Goal: Answer question/provide support: Share knowledge or assist other users

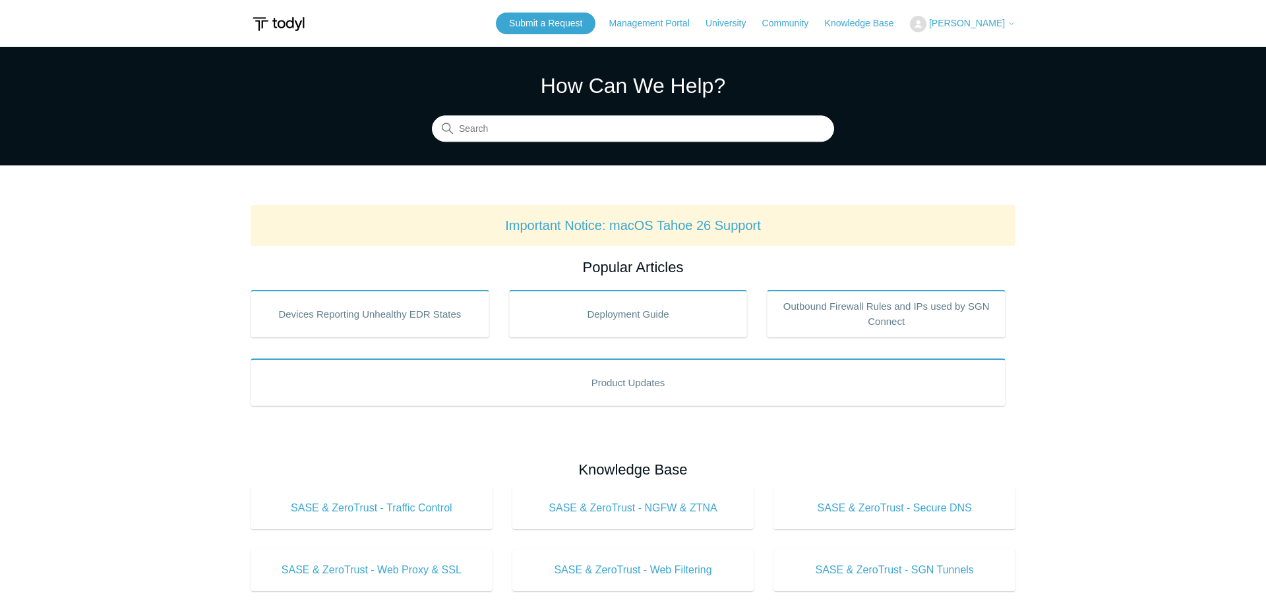
click at [970, 21] on span "[PERSON_NAME]" at bounding box center [967, 23] width 76 height 11
click at [953, 49] on link "My Support Requests" at bounding box center [974, 51] width 129 height 23
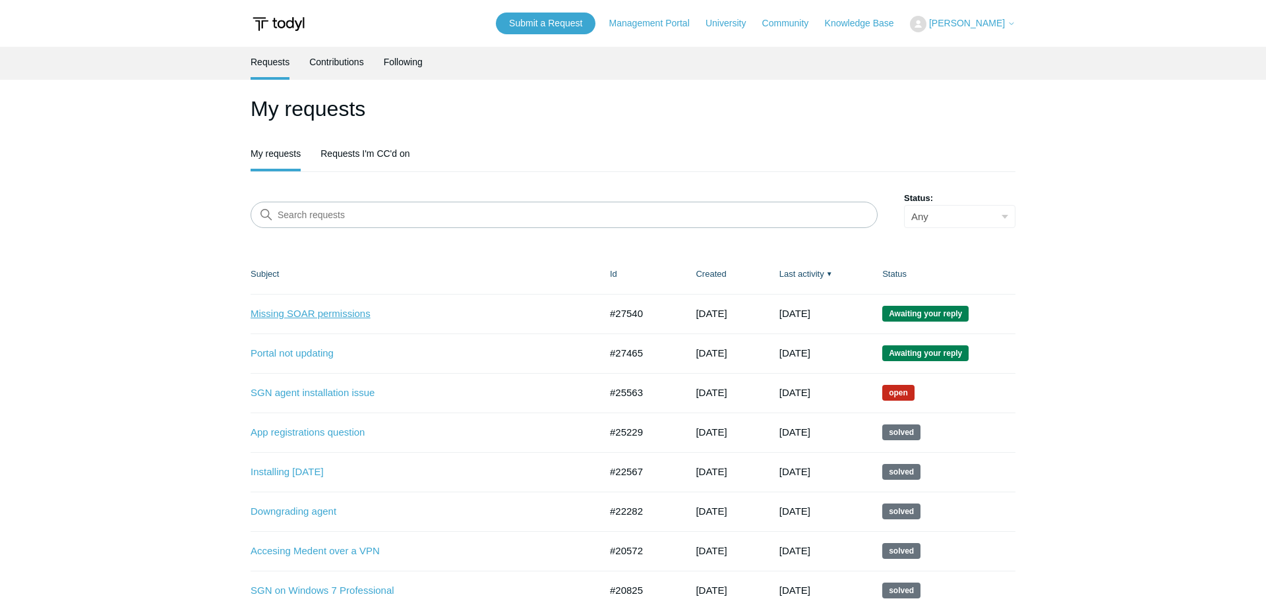
click at [326, 312] on link "Missing SOAR permissions" at bounding box center [416, 314] width 330 height 15
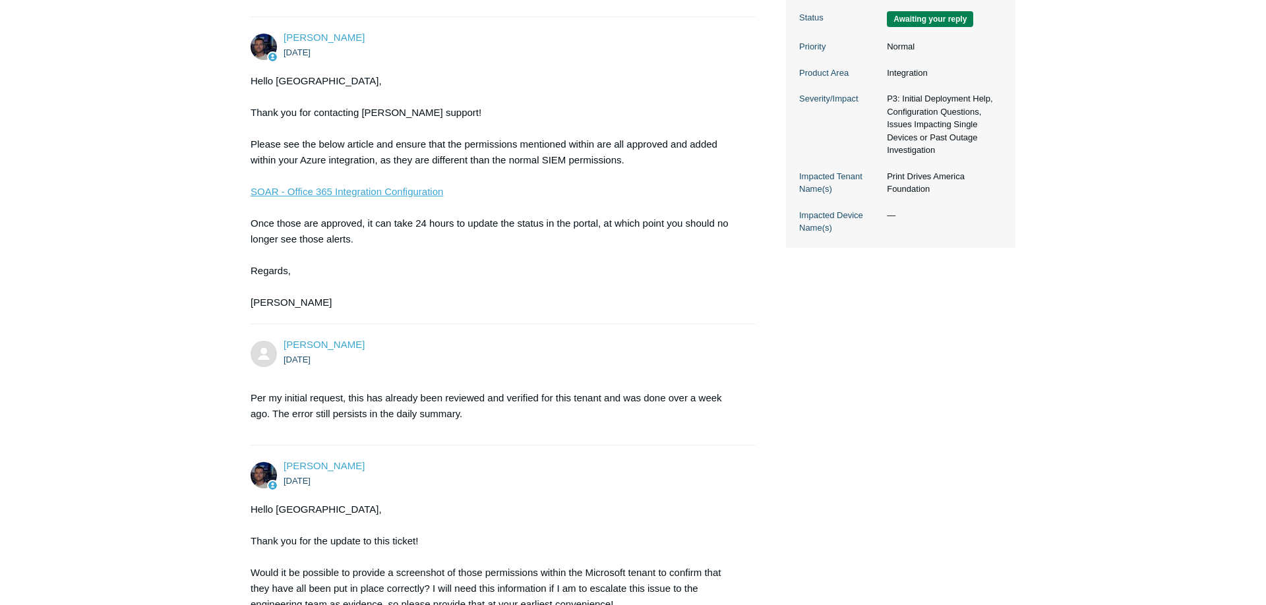
scroll to position [634, 0]
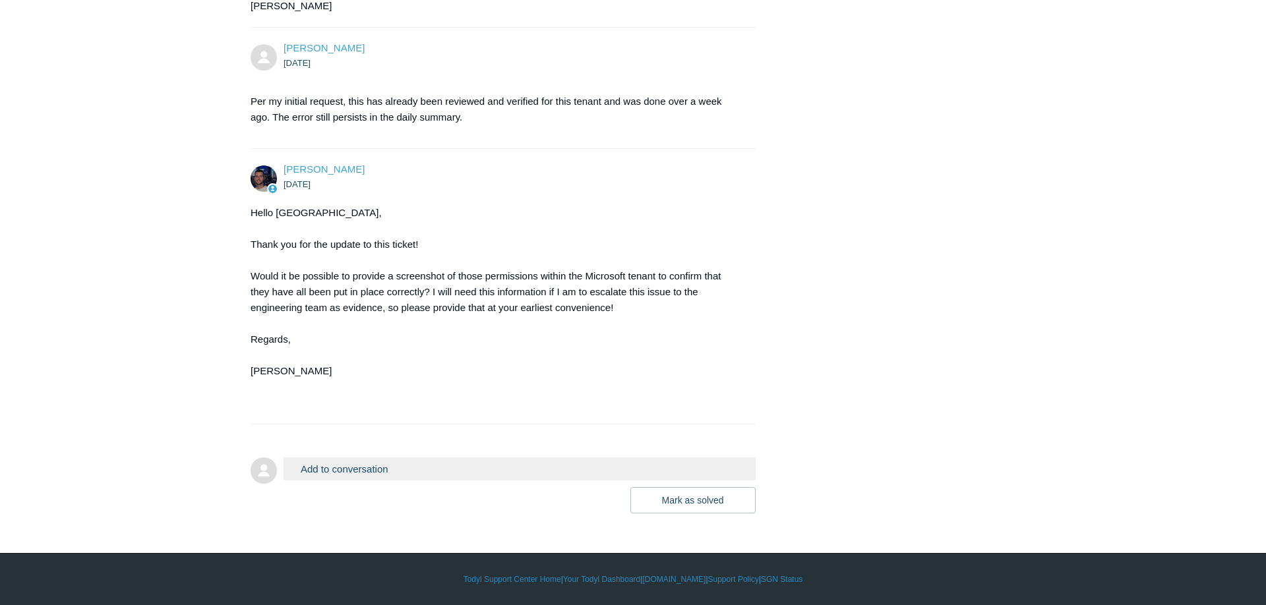
click at [420, 469] on button "Add to conversation" at bounding box center [519, 469] width 472 height 23
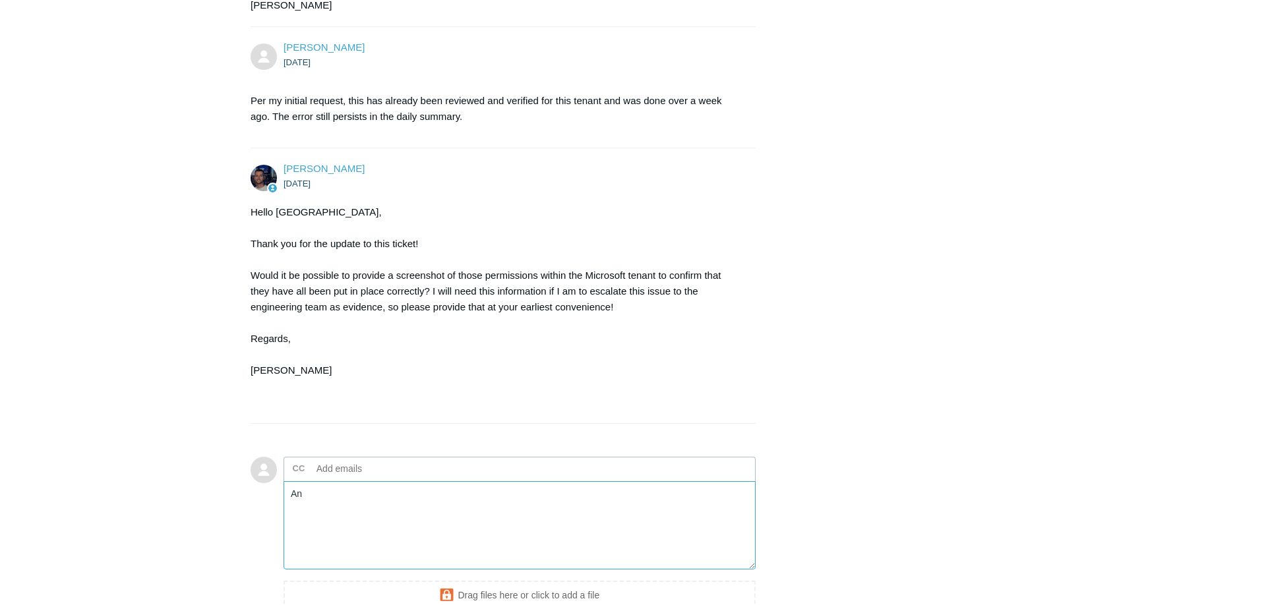
type textarea "A"
click at [450, 489] on textarea "Are API permissions just for application or delegate" at bounding box center [519, 525] width 472 height 89
click at [384, 508] on textarea "Are API permissions just for application permissions372724 or delegate" at bounding box center [519, 525] width 472 height 89
click at [556, 501] on textarea "Are API permissions just for application permissions372724 or delegate" at bounding box center [519, 525] width 472 height 89
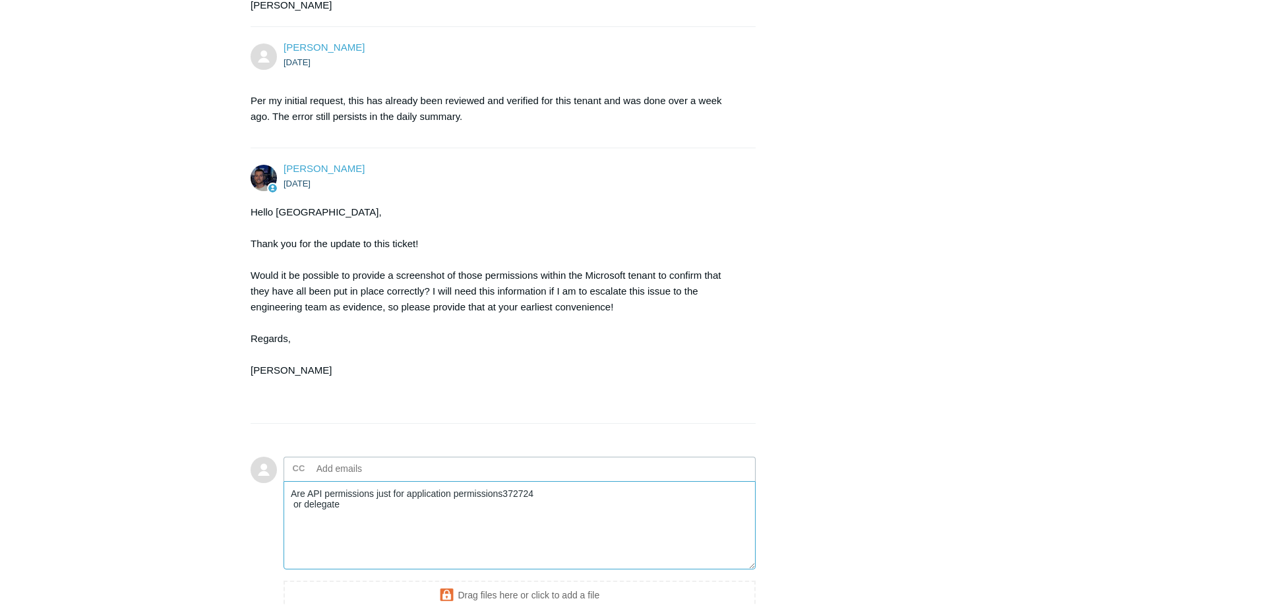
drag, startPoint x: 551, startPoint y: 498, endPoint x: 504, endPoint y: 494, distance: 47.0
click at [504, 494] on textarea "Are API permissions just for application permissions372724 or delegate" at bounding box center [519, 525] width 472 height 89
click at [295, 504] on textarea "Are API permissions just for application permissions or delegate" at bounding box center [519, 525] width 472 height 89
click at [574, 499] on textarea "Are API permissions just for application permissions or delegate" at bounding box center [519, 525] width 472 height 89
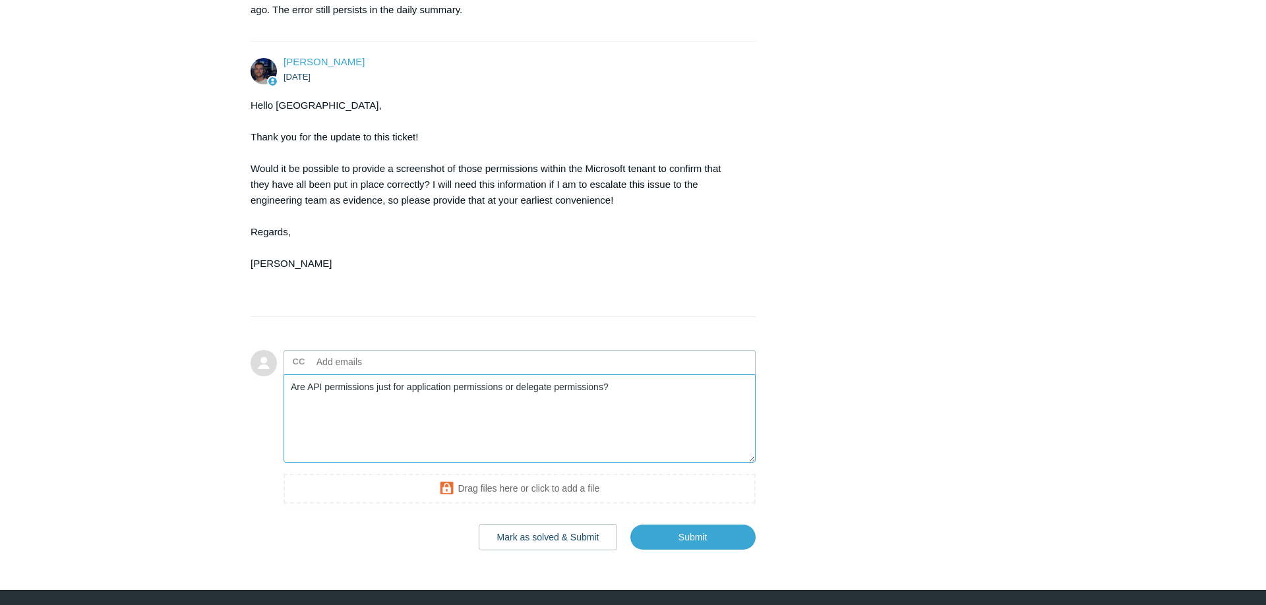
scroll to position [768, 0]
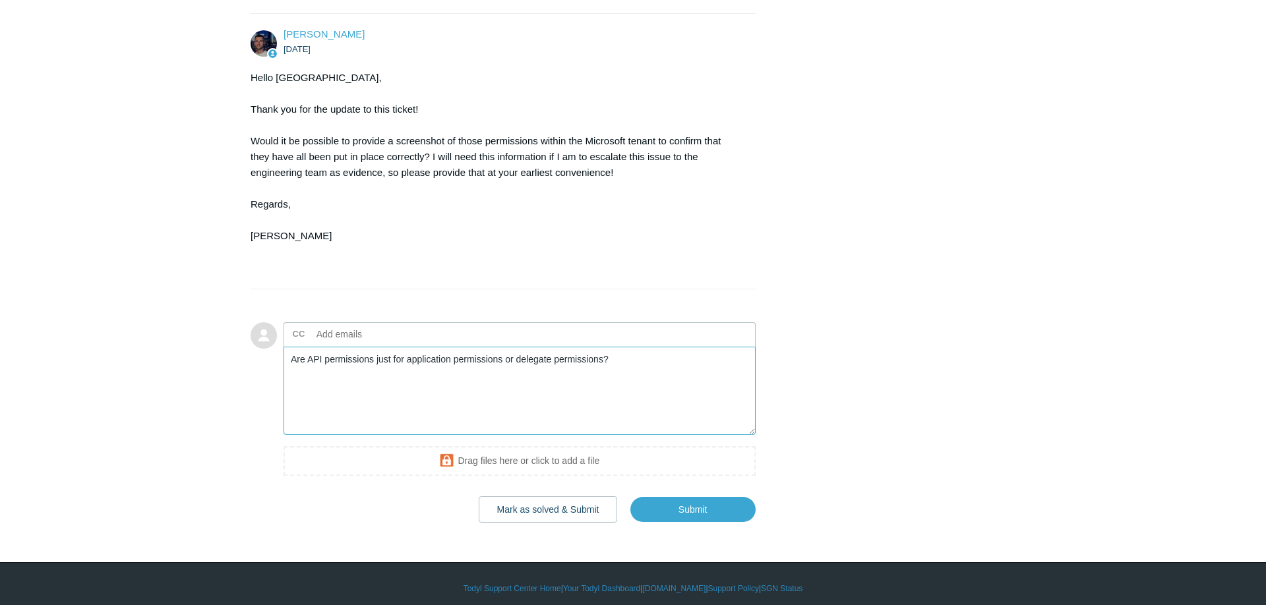
click at [613, 357] on textarea "Are API permissions just for application permissions or delegate permissions?" at bounding box center [519, 391] width 472 height 89
click at [642, 382] on textarea "Are API permissions just for application permissions or delegate permissions?" at bounding box center [519, 391] width 472 height 89
drag, startPoint x: 651, startPoint y: 361, endPoint x: 142, endPoint y: 361, distance: 508.9
click at [283, 361] on textarea "Are API permissions just for application permissions or delegate permissions?" at bounding box center [519, 391] width 472 height 89
drag, startPoint x: 581, startPoint y: 362, endPoint x: 518, endPoint y: 370, distance: 63.8
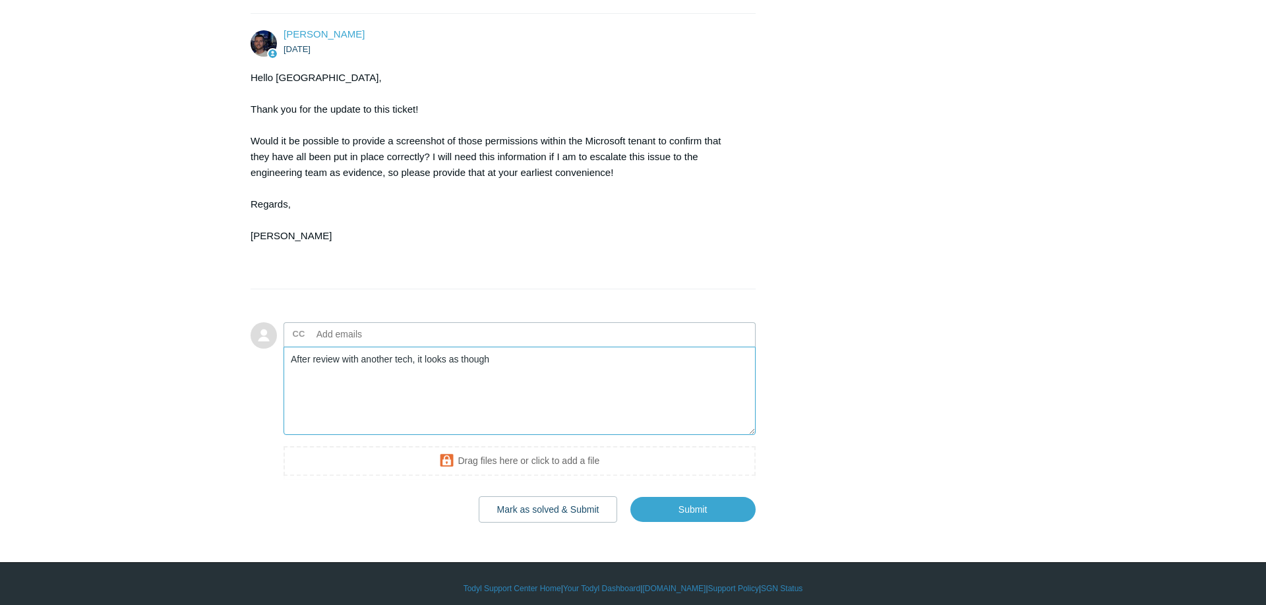
click at [518, 370] on textarea "After review with another tech, it looks as though" at bounding box center [519, 391] width 472 height 89
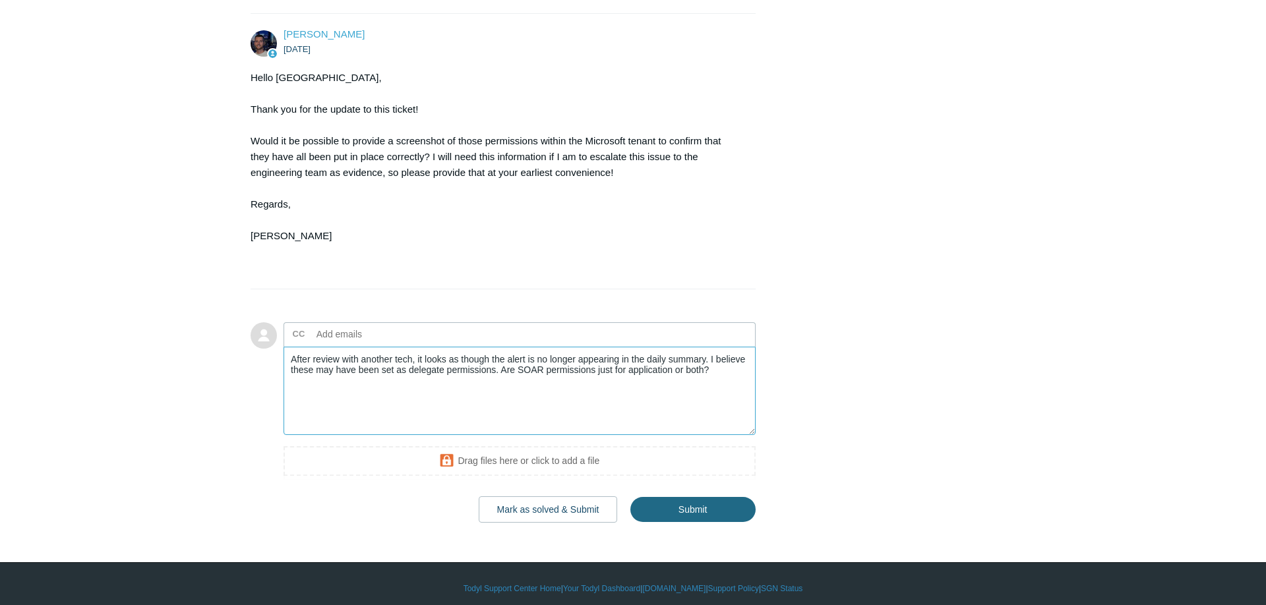
type textarea "After review with another tech, it looks as though the alert is no longer appea…"
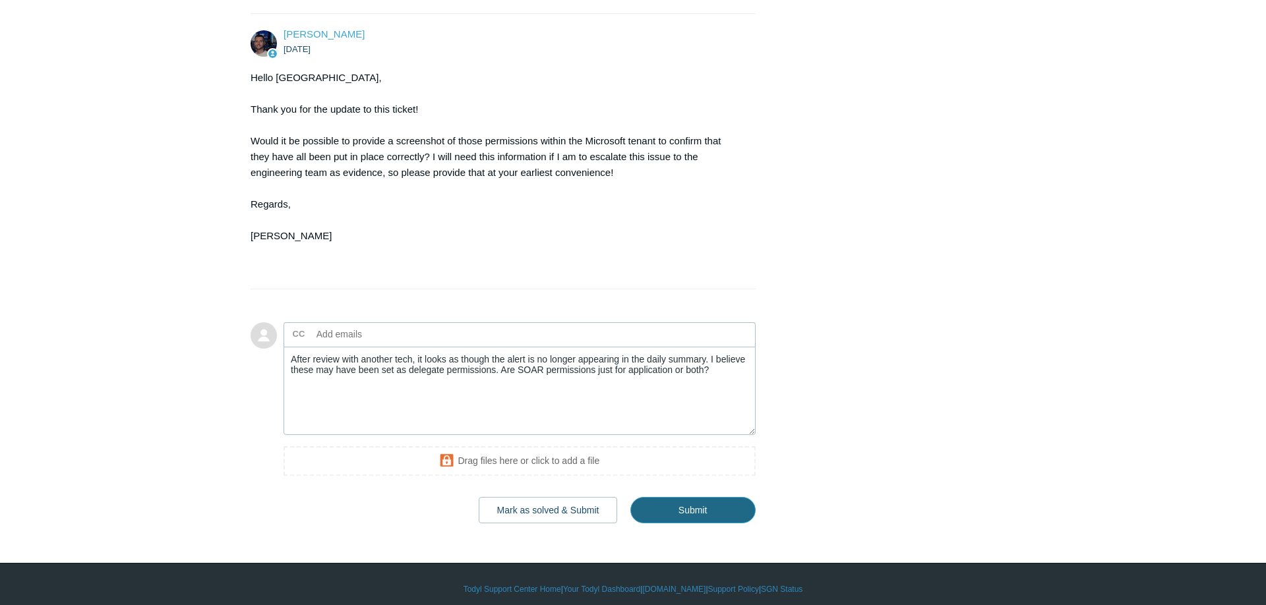
click at [703, 504] on input "Submit" at bounding box center [692, 510] width 125 height 26
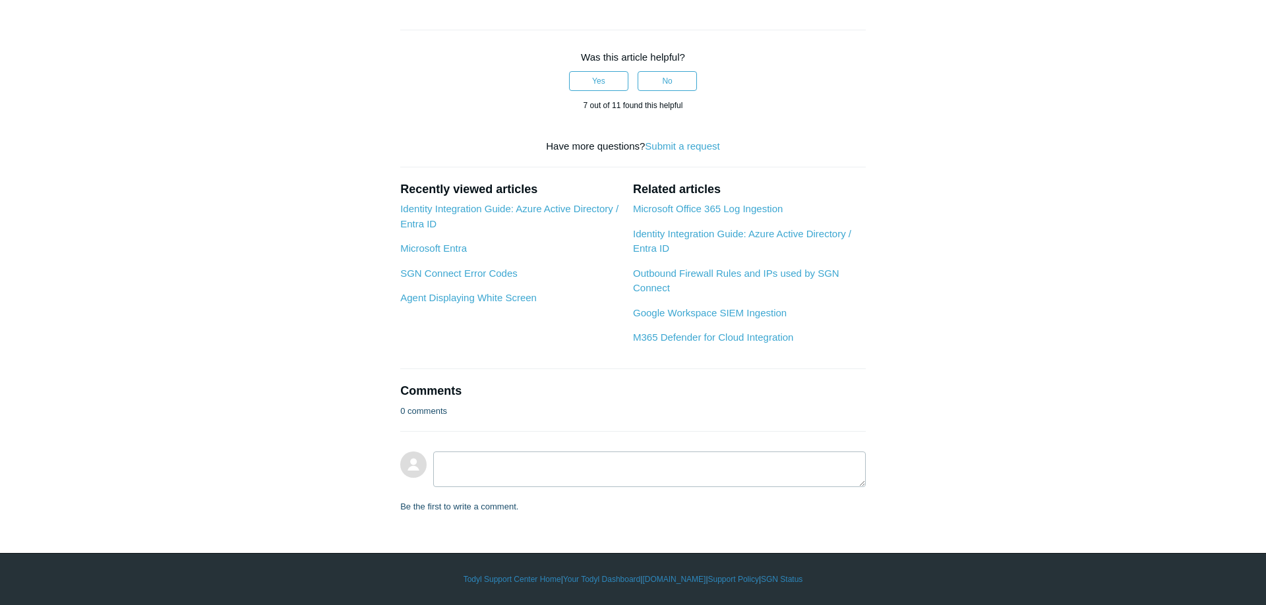
scroll to position [1210, 0]
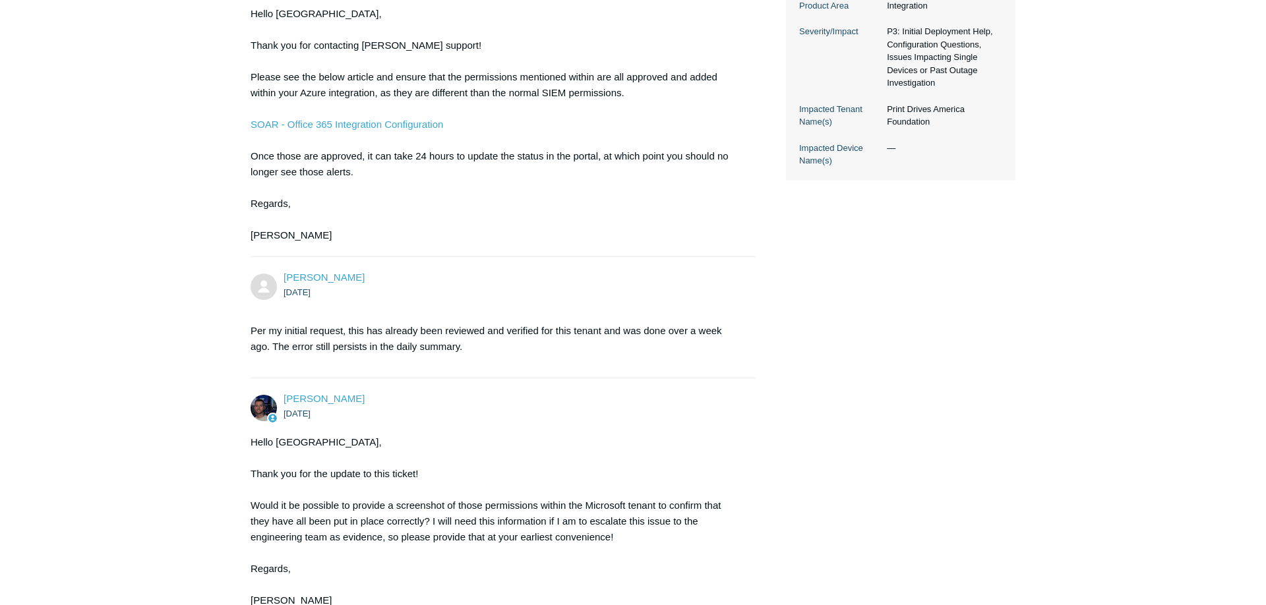
scroll to position [755, 0]
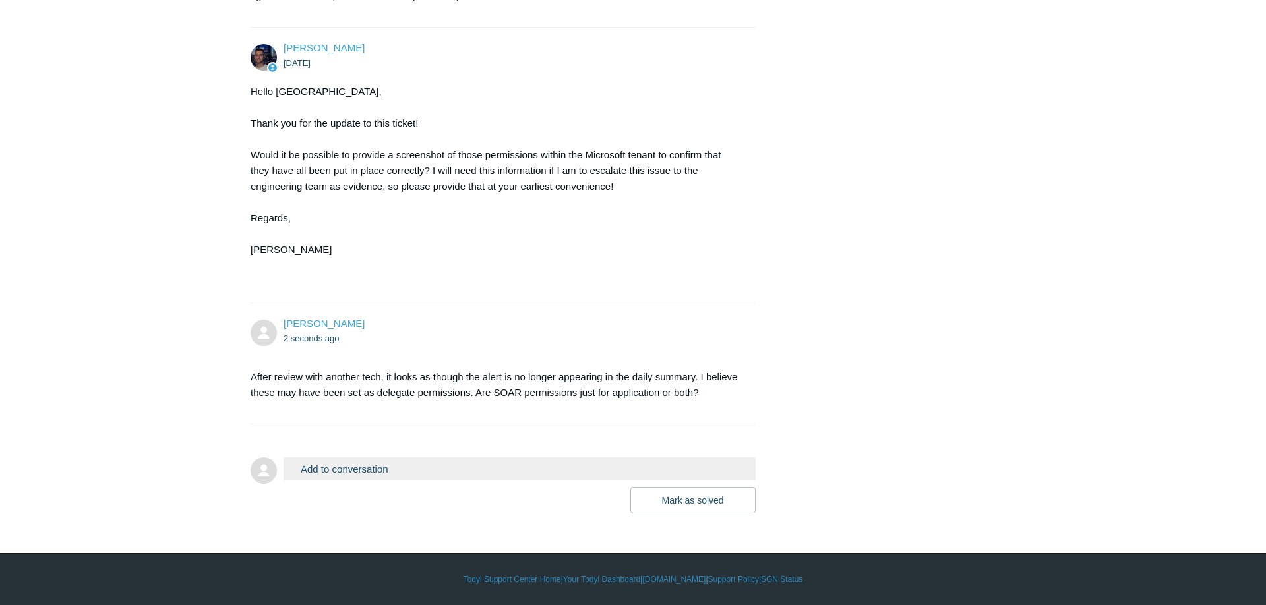
click at [432, 475] on button "Add to conversation" at bounding box center [519, 469] width 472 height 23
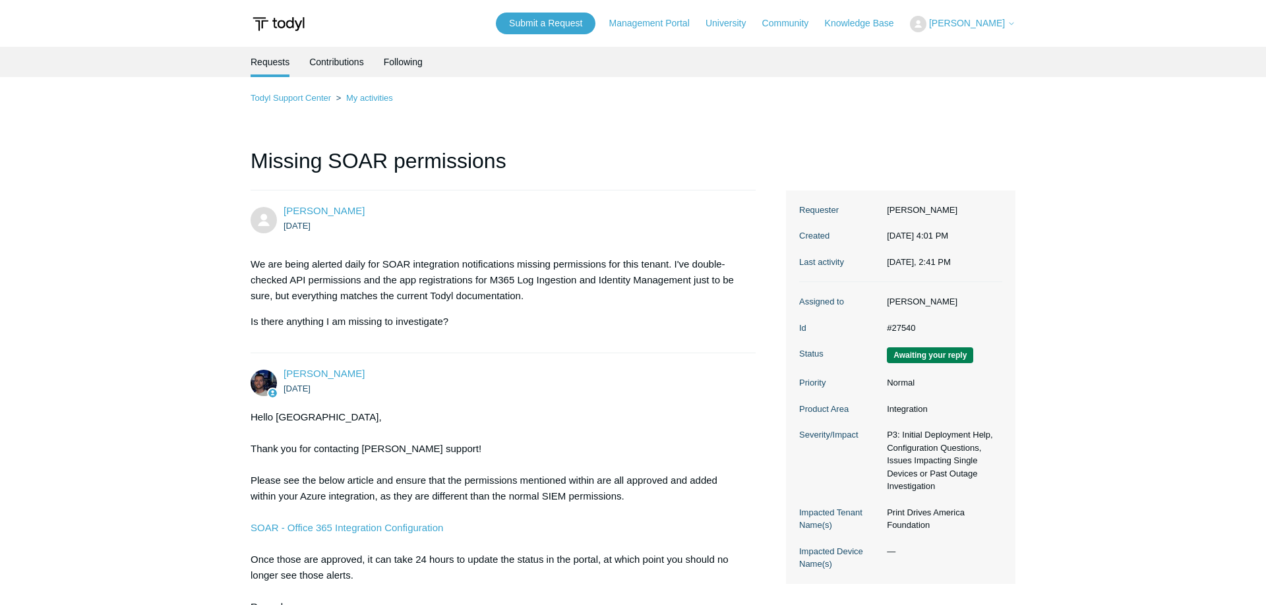
scroll to position [935, 0]
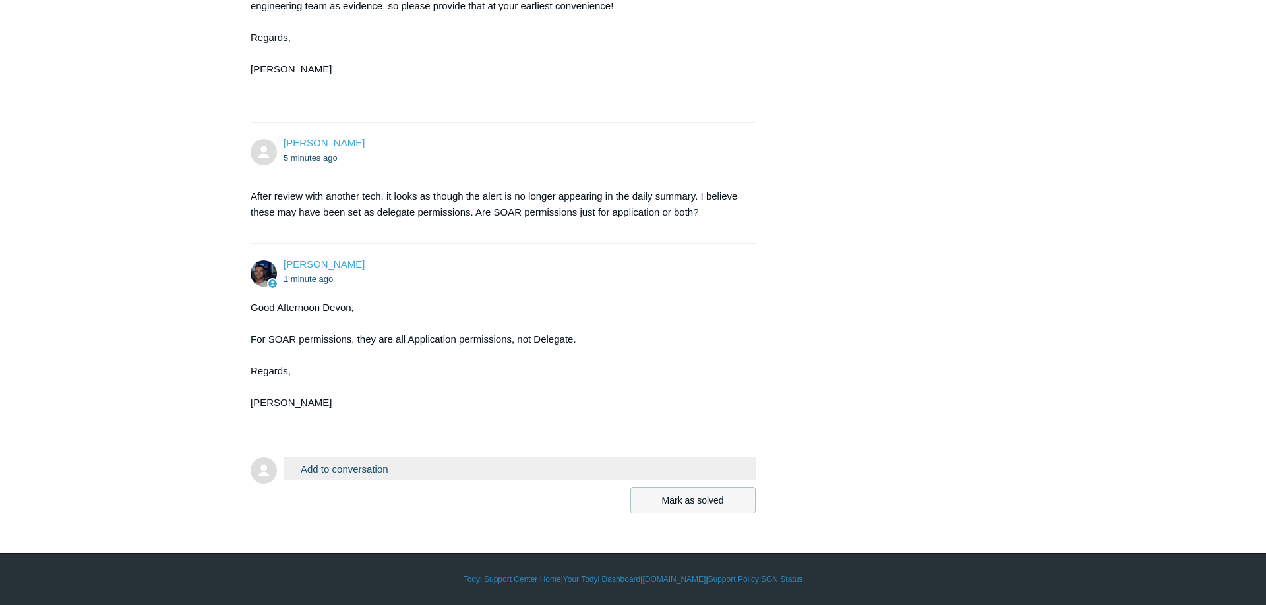
click at [670, 490] on button "Mark as solved" at bounding box center [692, 500] width 125 height 26
